Goal: Find specific page/section: Find specific page/section

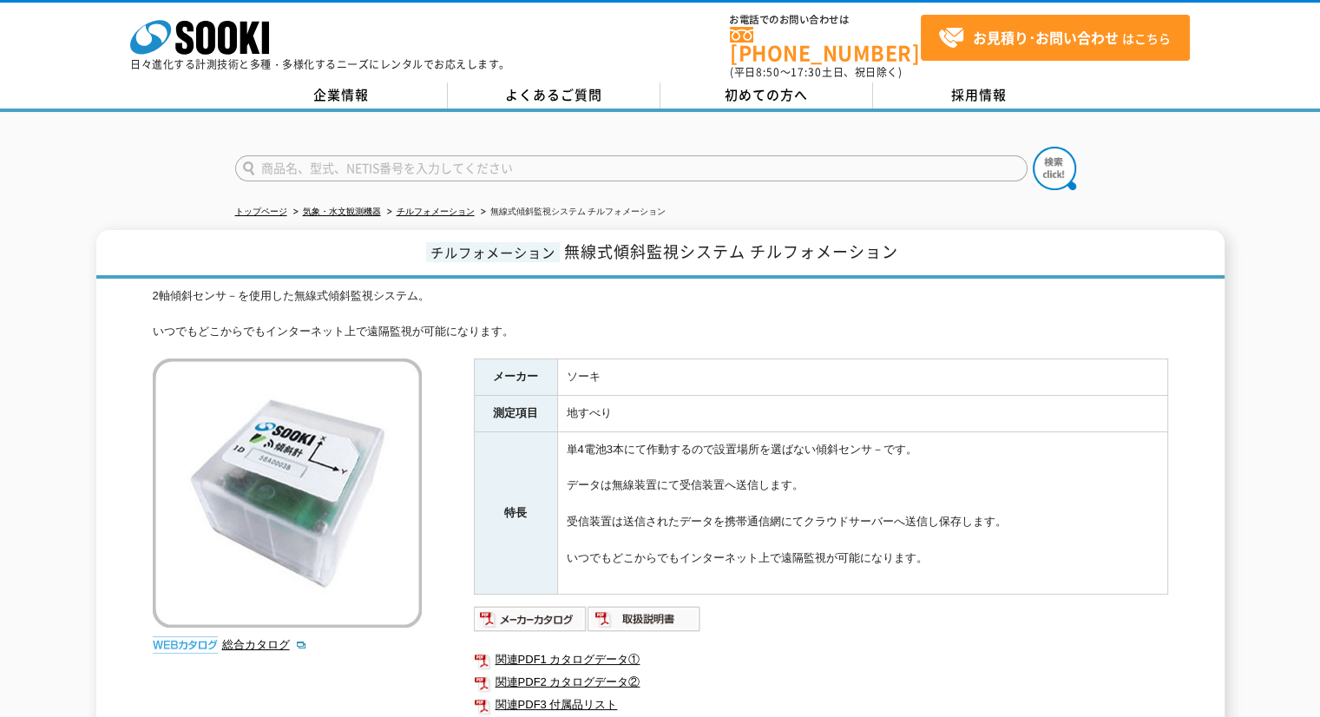
click at [670, 155] on input "text" at bounding box center [631, 168] width 792 height 26
type input "CHNR"
click at [1033, 147] on button at bounding box center [1054, 168] width 43 height 43
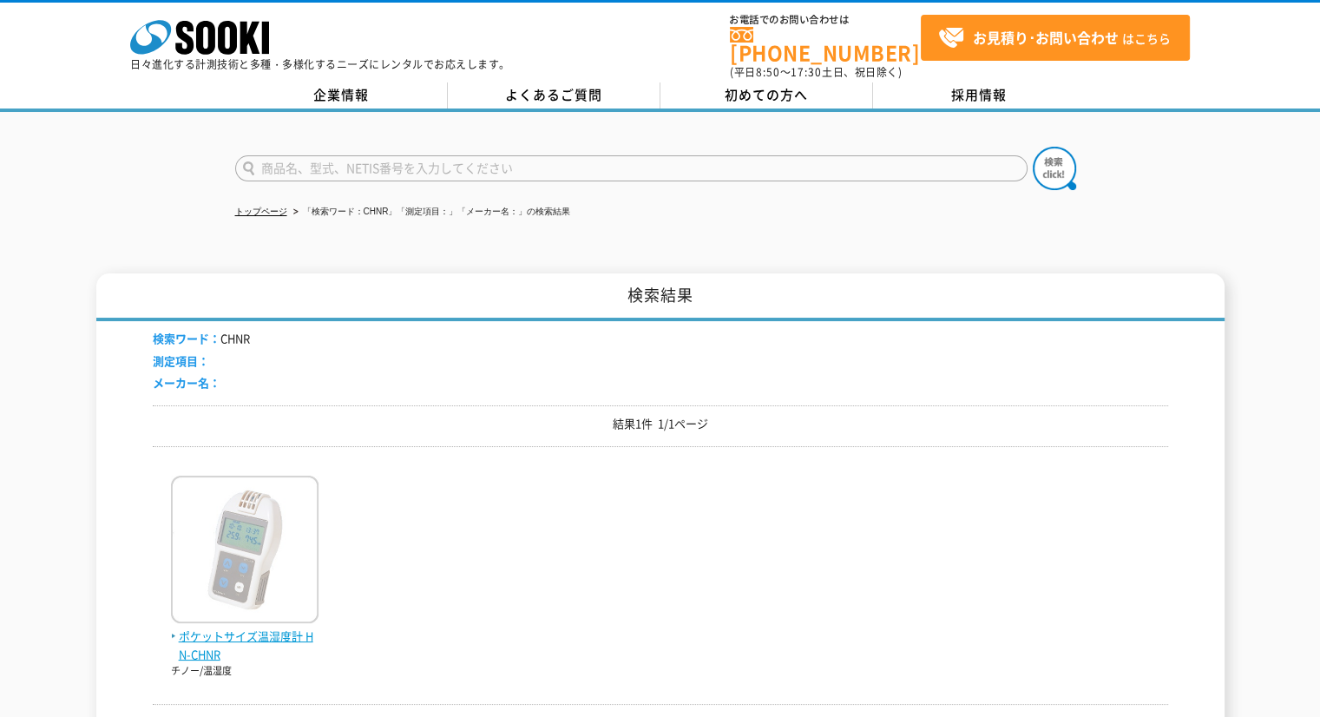
click at [233, 527] on img at bounding box center [245, 552] width 148 height 152
